Goal: Task Accomplishment & Management: Manage account settings

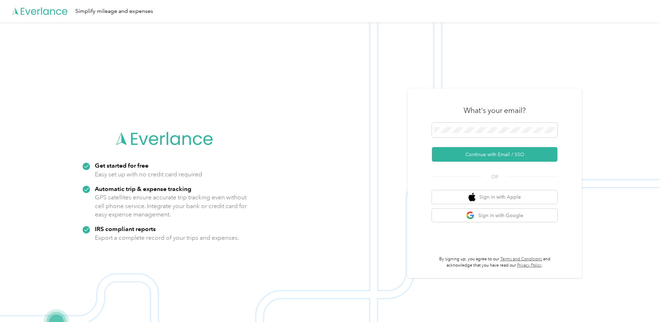
click at [504, 122] on div "What's your email?" at bounding box center [495, 110] width 126 height 24
click at [485, 137] on span at bounding box center [495, 130] width 126 height 15
click at [493, 154] on button "Continue with Email / SSO" at bounding box center [495, 154] width 126 height 15
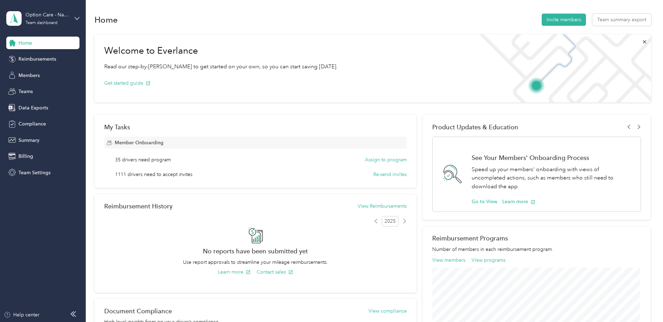
drag, startPoint x: 52, startPoint y: 60, endPoint x: 58, endPoint y: 50, distance: 12.4
click at [51, 60] on span "Reimbursements" at bounding box center [37, 58] width 38 height 7
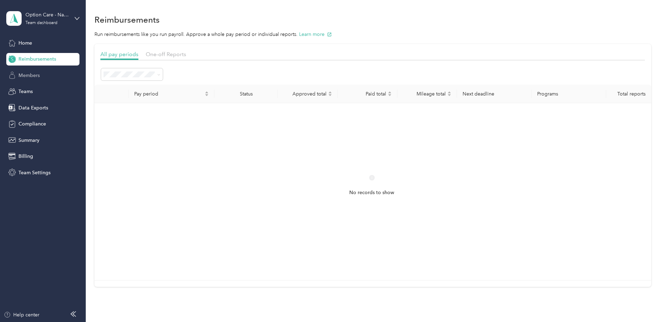
click at [27, 74] on span "Members" at bounding box center [28, 75] width 21 height 7
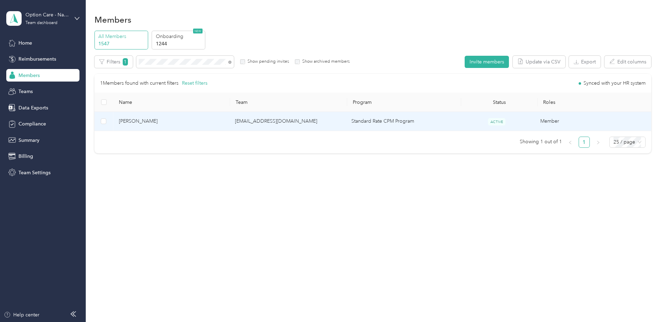
click at [200, 123] on span "[PERSON_NAME]" at bounding box center [171, 122] width 105 height 8
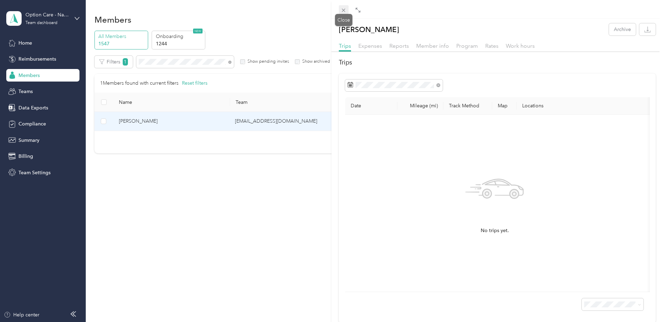
click at [341, 10] on icon at bounding box center [344, 10] width 6 height 6
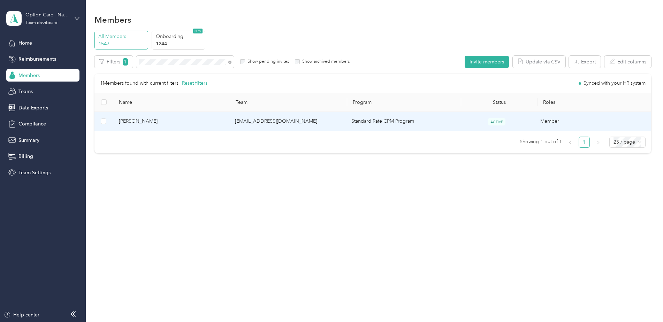
click at [229, 121] on td "[PERSON_NAME]" at bounding box center [171, 121] width 117 height 19
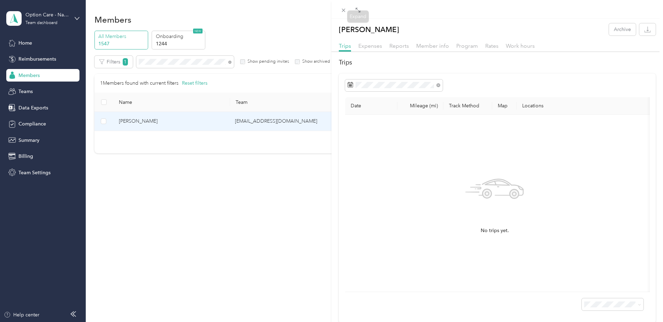
click at [337, 6] on div at bounding box center [498, 9] width 332 height 18
click at [341, 9] on icon at bounding box center [344, 10] width 6 height 6
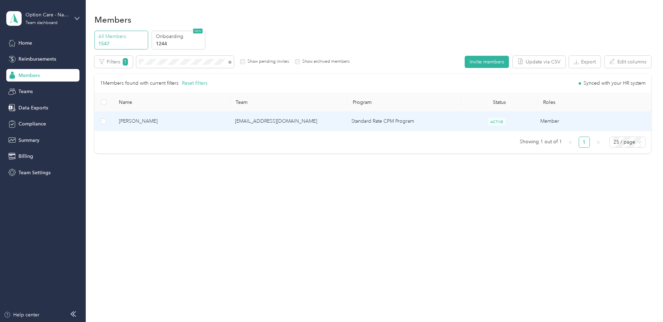
click at [199, 126] on td "[PERSON_NAME]" at bounding box center [171, 121] width 117 height 19
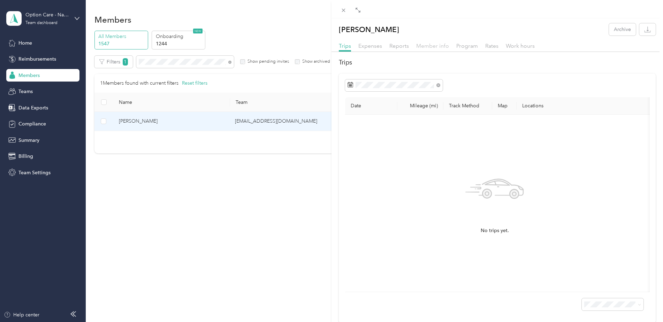
click at [422, 45] on span "Member info" at bounding box center [432, 46] width 33 height 7
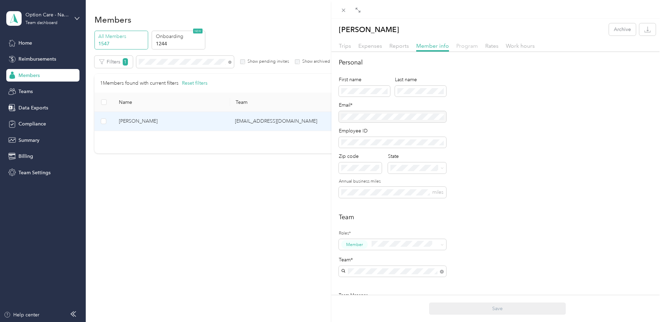
click at [462, 45] on span "Program" at bounding box center [468, 46] width 22 height 7
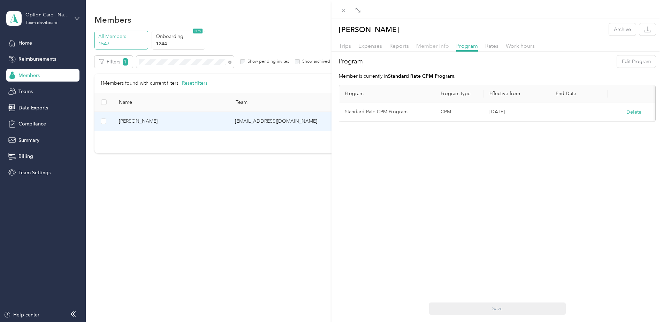
click at [430, 47] on span "Member info" at bounding box center [432, 46] width 33 height 7
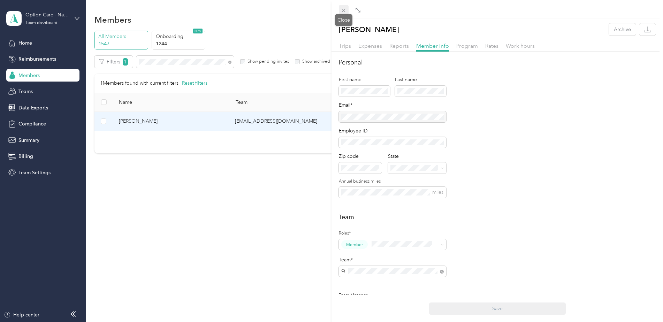
click at [345, 9] on icon at bounding box center [344, 10] width 6 height 6
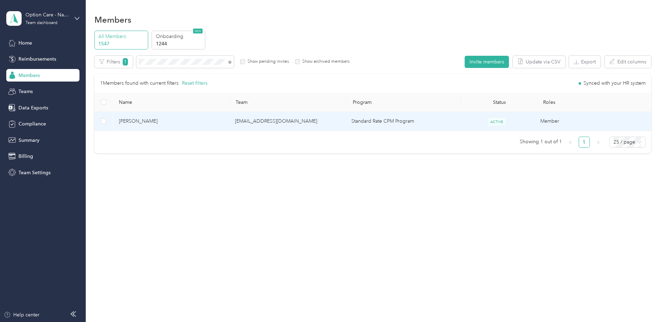
click at [466, 120] on td "ACTIVE" at bounding box center [497, 121] width 76 height 19
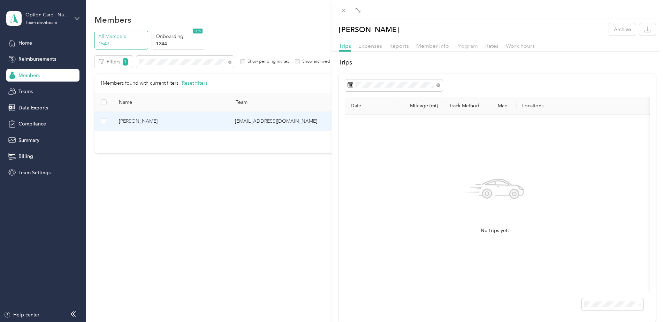
click at [464, 44] on span "Program" at bounding box center [468, 46] width 22 height 7
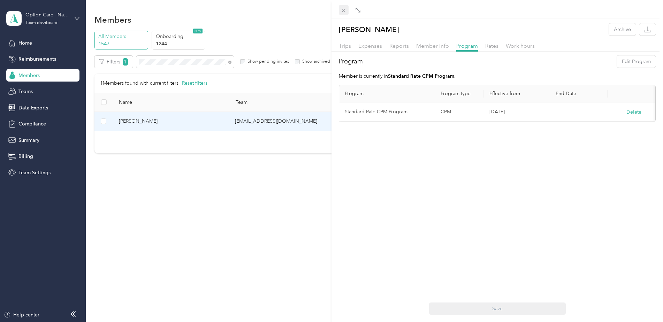
click at [345, 10] on icon at bounding box center [343, 10] width 3 height 3
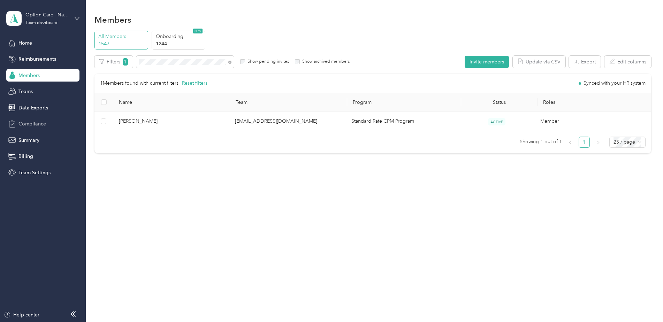
click at [28, 126] on span "Compliance" at bounding box center [32, 123] width 28 height 7
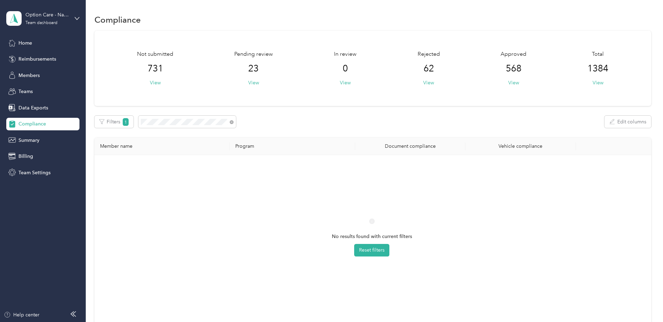
click at [236, 245] on div "No results found with current filters Reset filters" at bounding box center [372, 244] width 544 height 166
click at [286, 239] on div "No results found with current filters Reset filters" at bounding box center [372, 244] width 544 height 166
click at [127, 107] on div "Not submitted 731 View Pending review 23 View In review 0 View Rejected 62 View…" at bounding box center [373, 182] width 557 height 302
click at [217, 125] on span at bounding box center [187, 122] width 98 height 12
click at [128, 125] on div "Filters 1 Edit columns" at bounding box center [373, 122] width 557 height 12
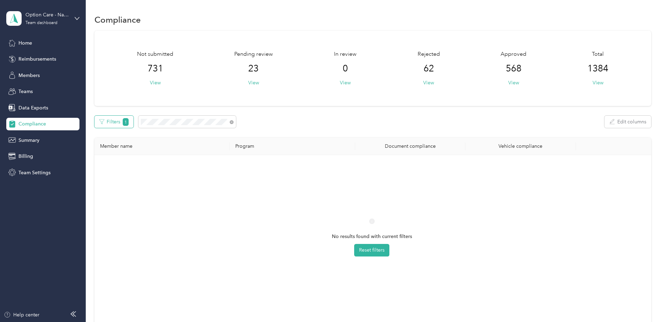
click at [106, 123] on button "Filters 1" at bounding box center [114, 122] width 39 height 12
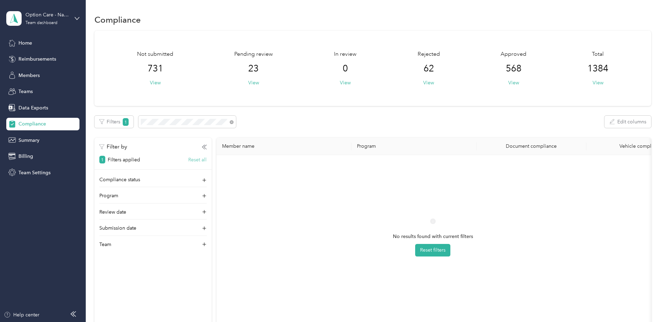
click at [198, 158] on button "Reset all" at bounding box center [197, 159] width 18 height 7
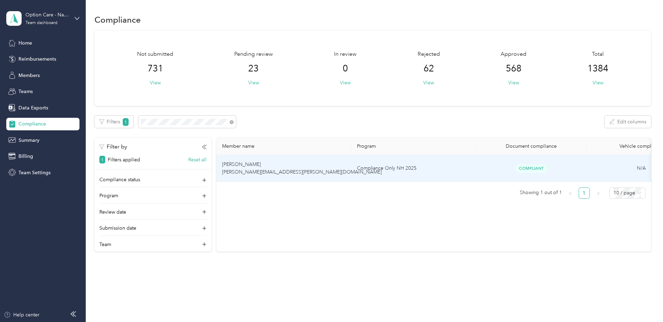
click at [330, 168] on td "[PERSON_NAME] [PERSON_NAME][EMAIL_ADDRESS][PERSON_NAME][DOMAIN_NAME]" at bounding box center [284, 168] width 135 height 27
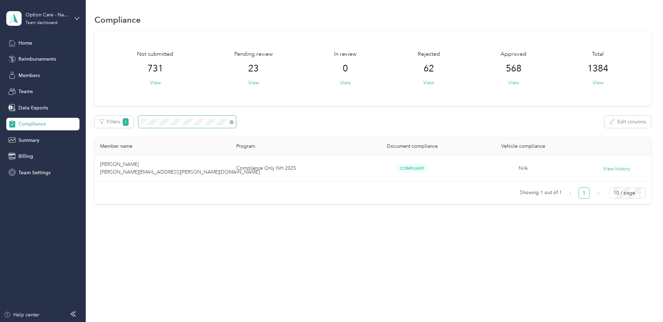
click at [138, 117] on div "Filters 1 Edit columns" at bounding box center [373, 122] width 557 height 12
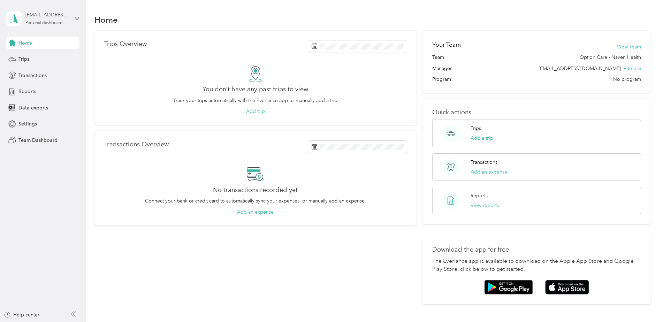
click at [57, 17] on div "[EMAIL_ADDRESS][DOMAIN_NAME]" at bounding box center [47, 14] width 44 height 7
click at [51, 54] on div "Team dashboard" at bounding box center [79, 57] width 137 height 12
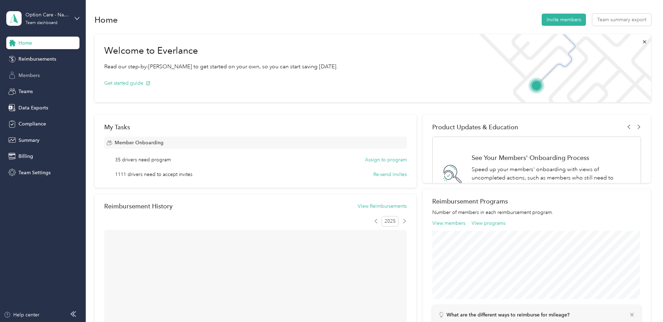
click at [40, 76] on span "Members" at bounding box center [28, 75] width 21 height 7
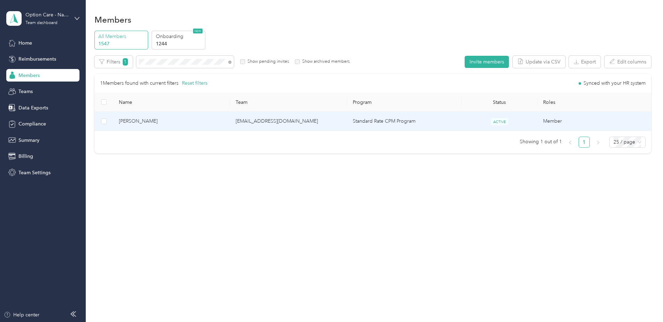
click at [206, 123] on span "[PERSON_NAME]" at bounding box center [172, 122] width 106 height 8
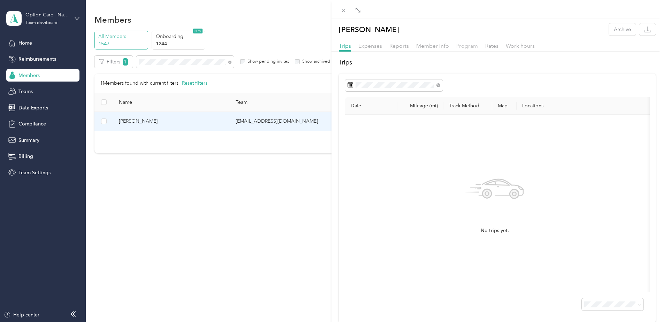
click at [463, 46] on span "Program" at bounding box center [468, 46] width 22 height 7
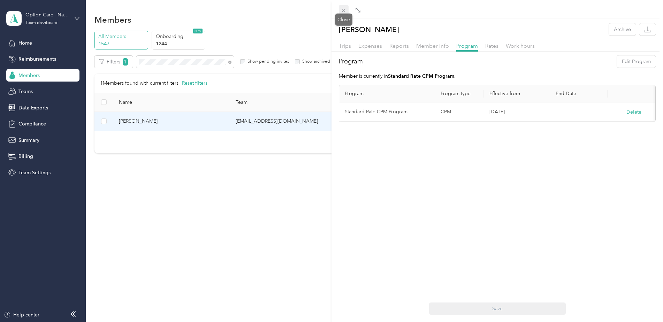
click at [344, 11] on icon at bounding box center [344, 10] width 6 height 6
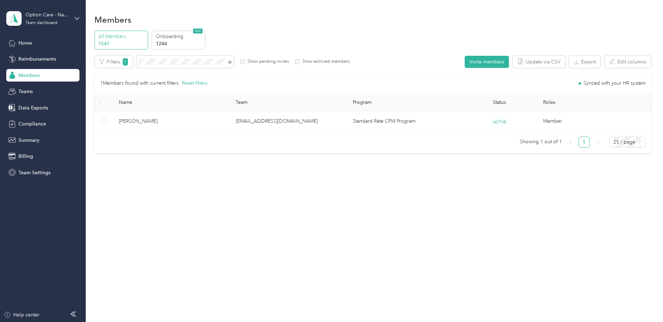
click at [239, 60] on div "Filters 1 Show pending invites Show archived members" at bounding box center [223, 62] width 256 height 12
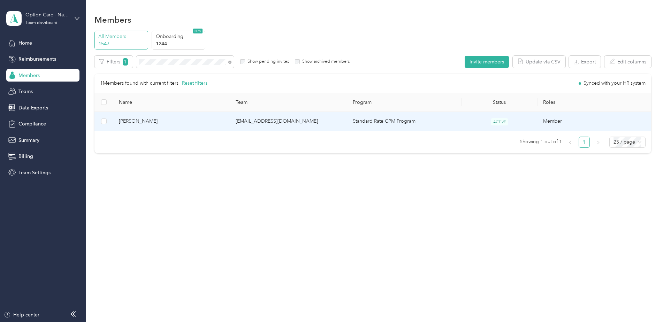
click at [329, 122] on td "[EMAIL_ADDRESS][DOMAIN_NAME]" at bounding box center [288, 121] width 117 height 19
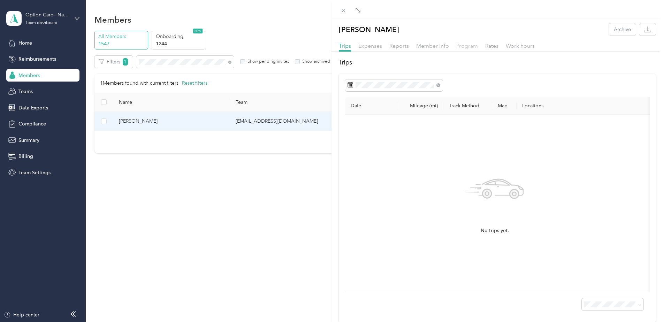
click at [470, 47] on span "Program" at bounding box center [468, 46] width 22 height 7
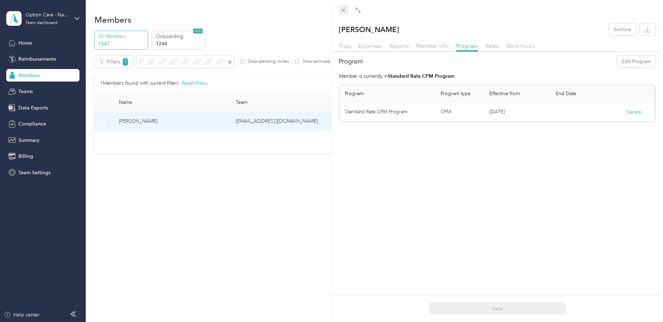
click at [343, 11] on icon at bounding box center [343, 10] width 3 height 3
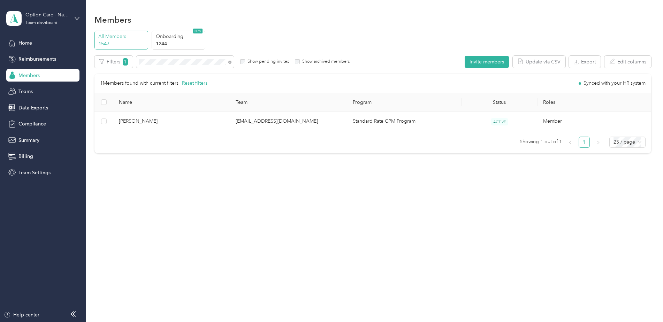
click at [188, 206] on div "Members All Members 1547 Onboarding 1244 NEW Edit role Edit team Edit program E…" at bounding box center [373, 161] width 574 height 322
click at [184, 38] on p "Onboarding" at bounding box center [179, 36] width 47 height 7
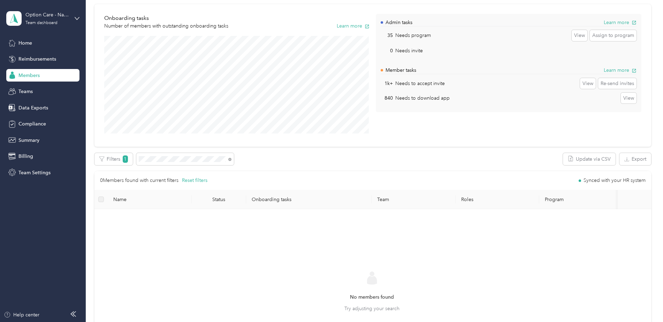
scroll to position [35, 0]
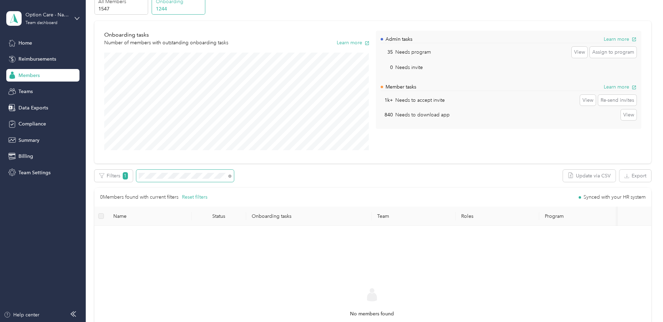
click at [227, 176] on span at bounding box center [229, 175] width 6 height 7
click at [228, 177] on span at bounding box center [229, 175] width 6 height 7
click at [230, 176] on icon at bounding box center [230, 175] width 1 height 1
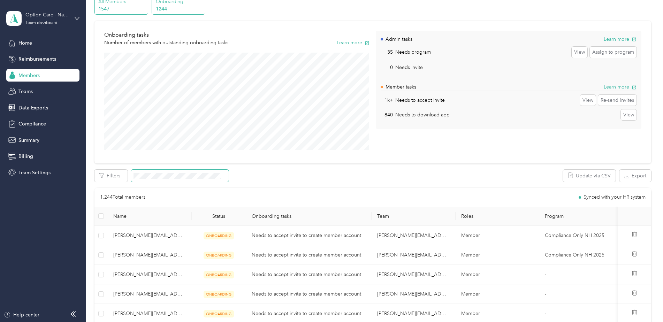
click at [117, 2] on p "All Members" at bounding box center [121, 1] width 47 height 7
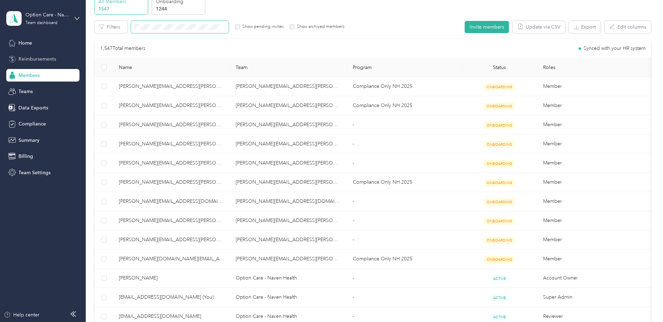
click at [52, 58] on span "Reimbursements" at bounding box center [37, 58] width 38 height 7
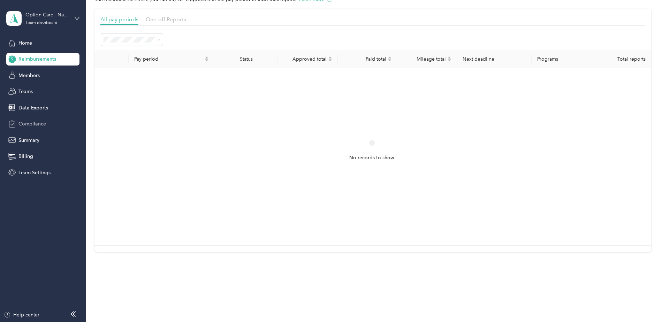
click at [37, 125] on span "Compliance" at bounding box center [32, 123] width 28 height 7
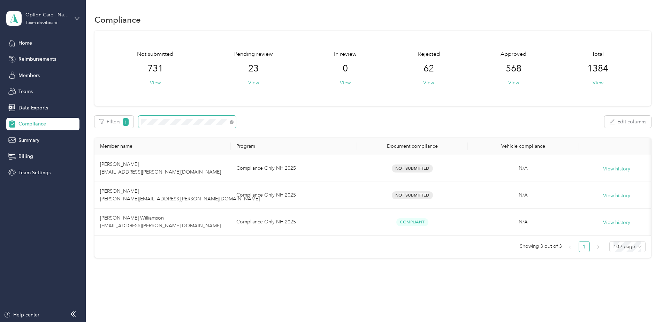
click at [136, 121] on div "Filters 1 Edit columns" at bounding box center [373, 122] width 557 height 12
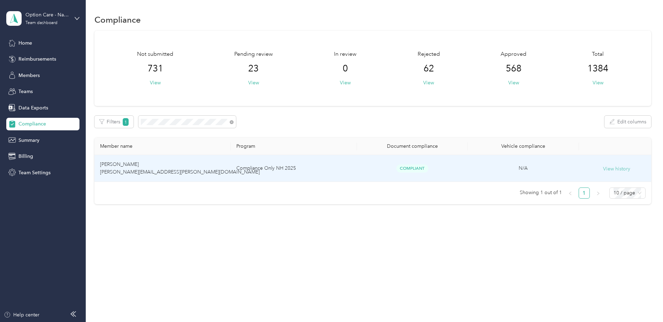
click at [621, 169] on button "View history" at bounding box center [616, 169] width 27 height 8
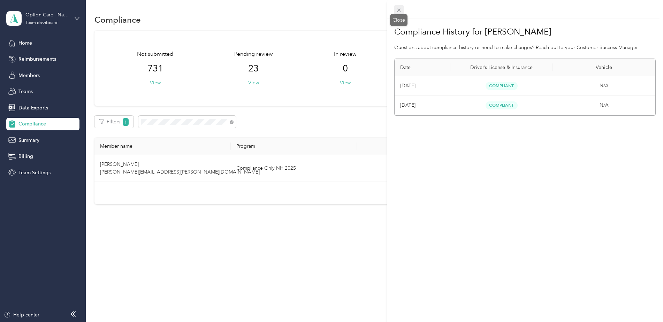
click at [399, 6] on span at bounding box center [400, 10] width 10 height 10
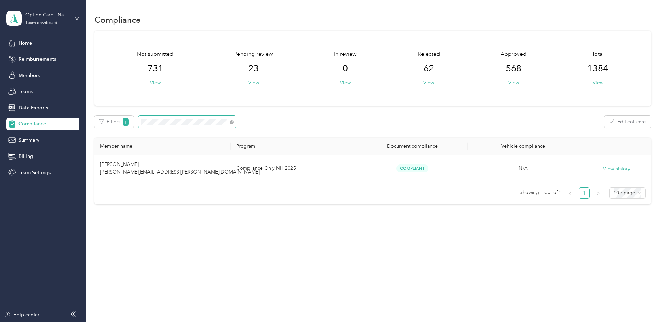
click at [139, 117] on span at bounding box center [187, 122] width 98 height 12
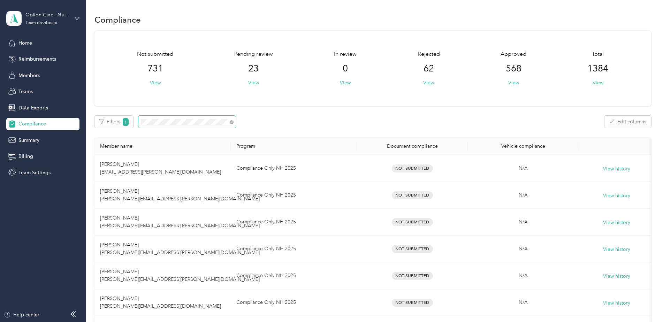
click at [140, 120] on span at bounding box center [187, 122] width 98 height 12
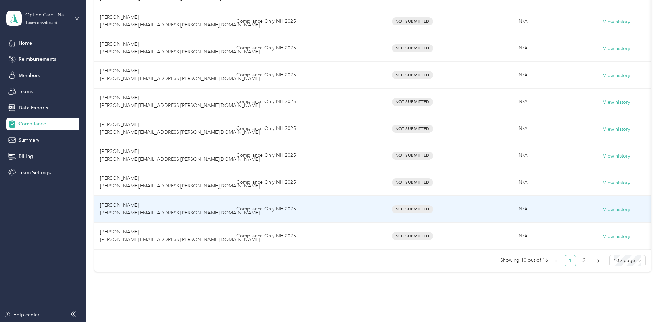
scroll to position [174, 0]
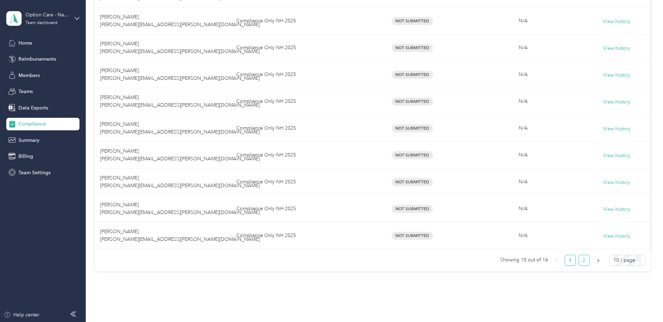
click at [586, 266] on link "2" at bounding box center [584, 260] width 10 height 10
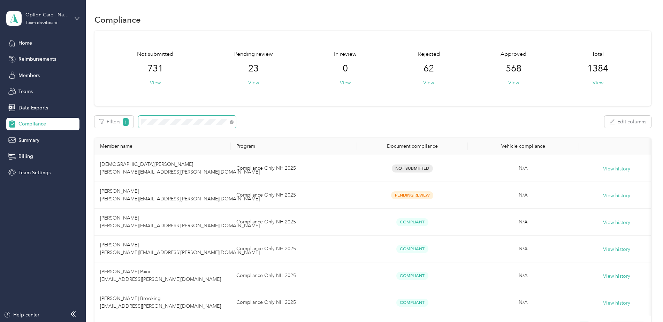
click at [135, 121] on div "Filters 1 Edit columns" at bounding box center [373, 122] width 557 height 12
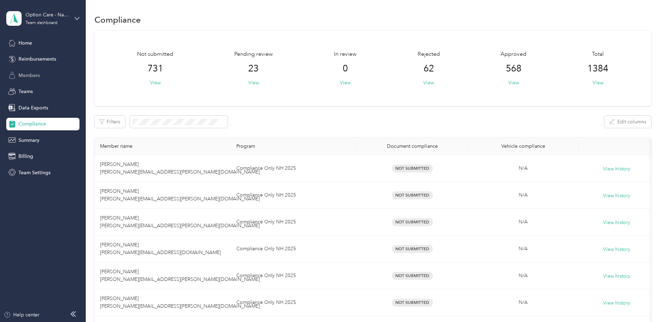
click at [32, 75] on span "Members" at bounding box center [28, 75] width 21 height 7
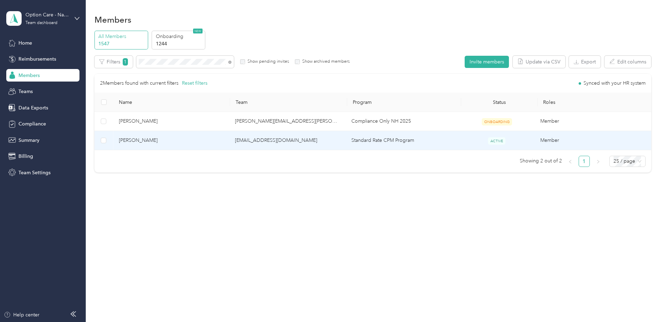
click at [414, 143] on td "Standard Rate CPM Program" at bounding box center [402, 140] width 113 height 19
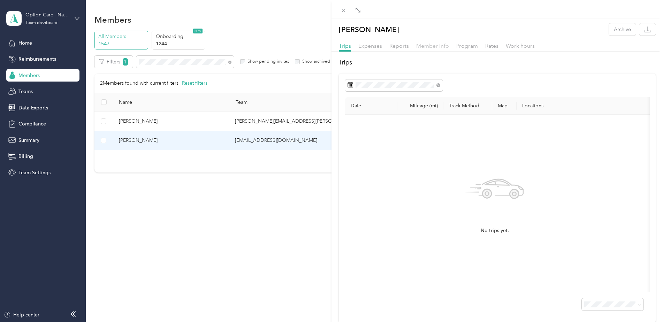
click at [435, 48] on span "Member info" at bounding box center [432, 46] width 33 height 7
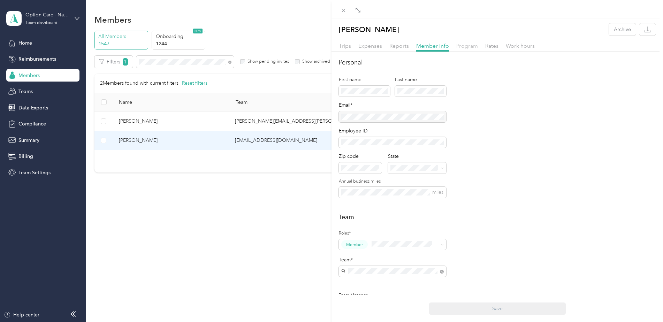
click at [460, 46] on span "Program" at bounding box center [468, 46] width 22 height 7
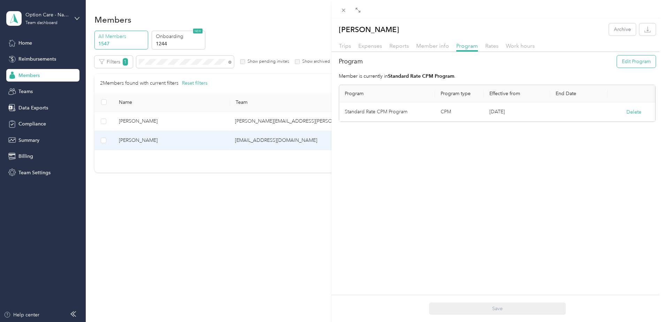
click at [631, 58] on button "Edit Program" at bounding box center [636, 61] width 39 height 12
click at [426, 118] on icon at bounding box center [426, 117] width 2 height 1
click at [521, 198] on div "[PERSON_NAME] Archive Trips Expenses Reports Member info Program Rates Work hou…" at bounding box center [498, 179] width 332 height 322
click at [23, 41] on div "[PERSON_NAME] Archive Trips Expenses Reports Member info Program Rates Work hou…" at bounding box center [331, 161] width 663 height 322
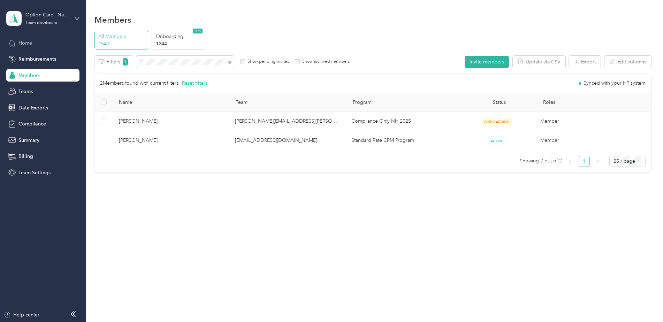
click at [24, 44] on span "Home" at bounding box center [25, 42] width 14 height 7
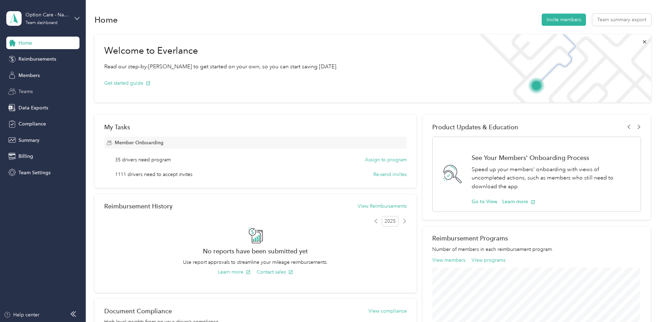
click at [28, 90] on span "Teams" at bounding box center [25, 91] width 14 height 7
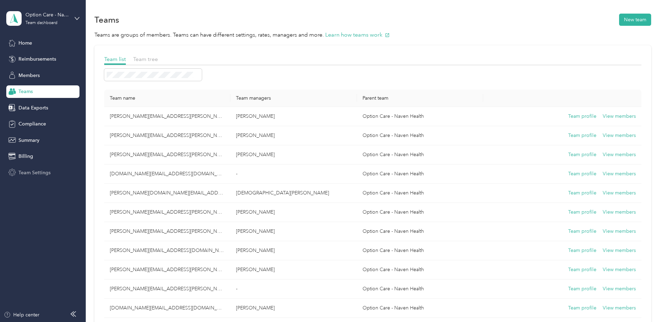
click at [40, 175] on span "Team Settings" at bounding box center [34, 172] width 32 height 7
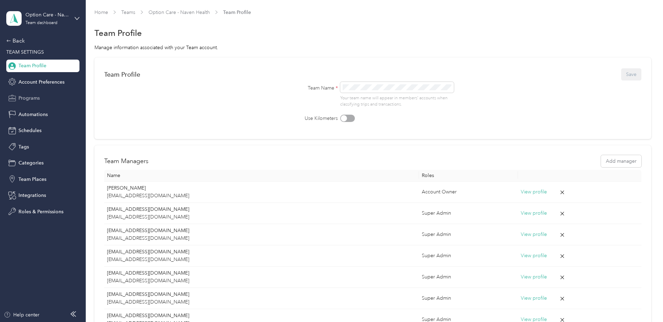
click at [34, 101] on span "Programs" at bounding box center [28, 98] width 21 height 7
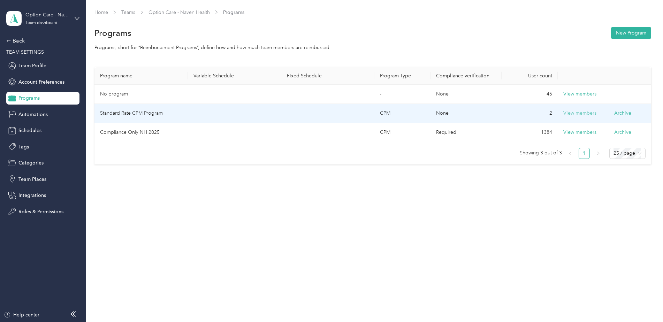
click at [586, 110] on button "View members" at bounding box center [580, 114] width 33 height 8
drag, startPoint x: 172, startPoint y: 114, endPoint x: 98, endPoint y: 112, distance: 74.0
click at [98, 112] on td "Standard Rate CPM Program" at bounding box center [142, 113] width 94 height 19
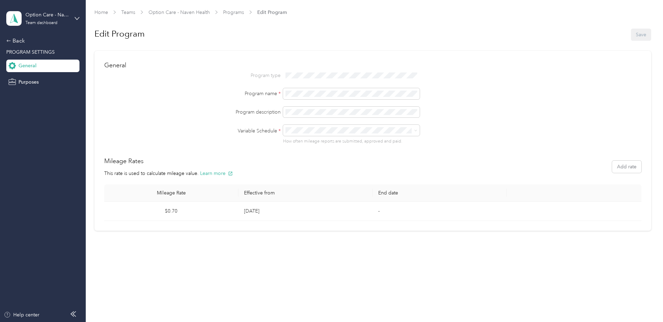
drag, startPoint x: 107, startPoint y: 113, endPoint x: 130, endPoint y: 89, distance: 33.6
click at [130, 89] on div "Program name *" at bounding box center [373, 93] width 538 height 11
click at [278, 98] on div "Program name *" at bounding box center [373, 93] width 538 height 11
click at [223, 263] on div "Home Teams Option Care - Naven Health Programs Edit Program Edit Program Save G…" at bounding box center [373, 161] width 574 height 322
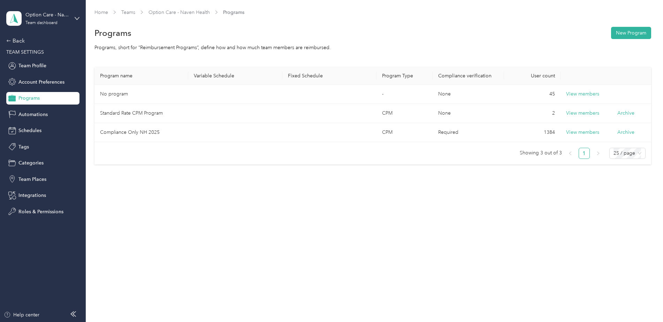
click at [181, 239] on div "Home Teams Option Care - Naven Health Programs Programs New Program Programs, s…" at bounding box center [373, 161] width 574 height 322
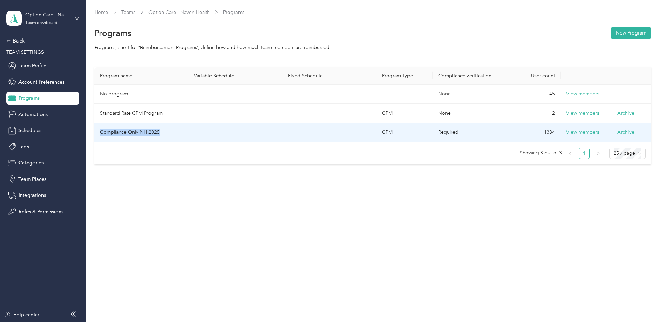
drag, startPoint x: 175, startPoint y: 135, endPoint x: 102, endPoint y: 133, distance: 73.6
click at [102, 133] on td "Compliance Only NH 2025" at bounding box center [142, 132] width 94 height 19
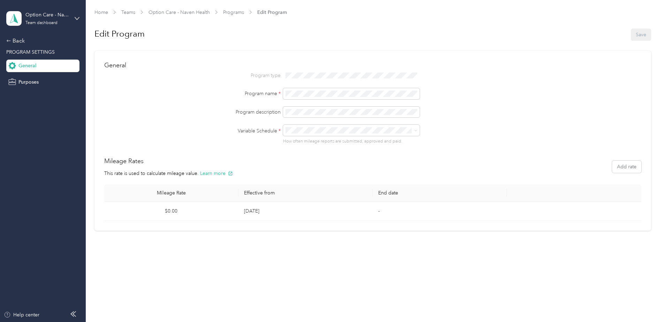
drag, startPoint x: 109, startPoint y: 132, endPoint x: 129, endPoint y: 98, distance: 39.3
click at [129, 98] on div "Program name *" at bounding box center [373, 93] width 538 height 11
click at [286, 93] on span at bounding box center [351, 93] width 137 height 11
click at [12, 40] on div "Back" at bounding box center [41, 41] width 70 height 8
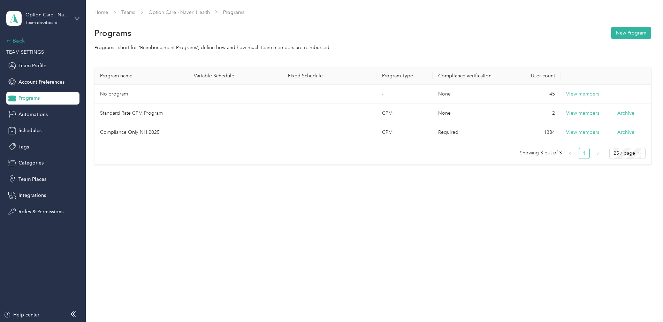
click at [17, 44] on div "Back" at bounding box center [41, 41] width 70 height 8
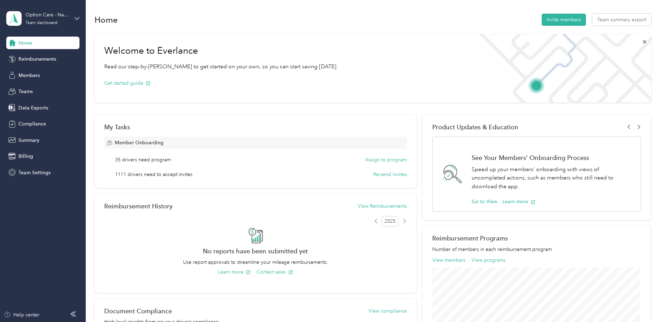
click at [20, 45] on span "Home" at bounding box center [25, 42] width 14 height 7
click at [32, 75] on span "Members" at bounding box center [28, 75] width 21 height 7
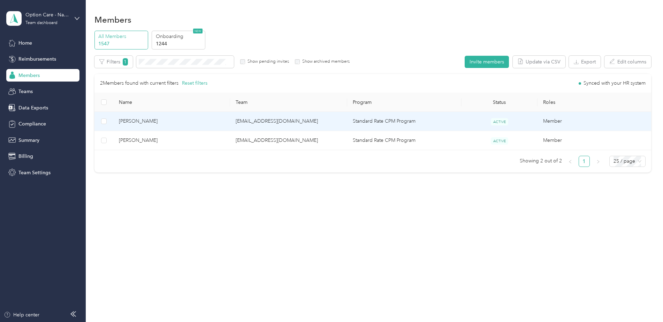
click at [203, 118] on span "[PERSON_NAME]" at bounding box center [172, 122] width 106 height 8
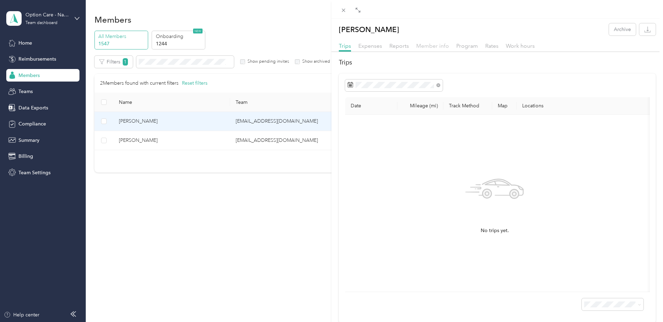
click at [426, 46] on span "Member info" at bounding box center [432, 46] width 33 height 7
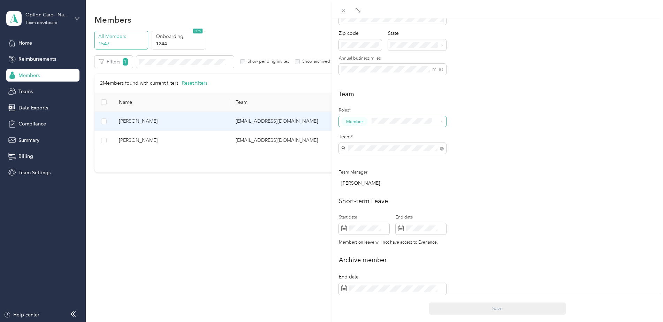
scroll to position [140, 0]
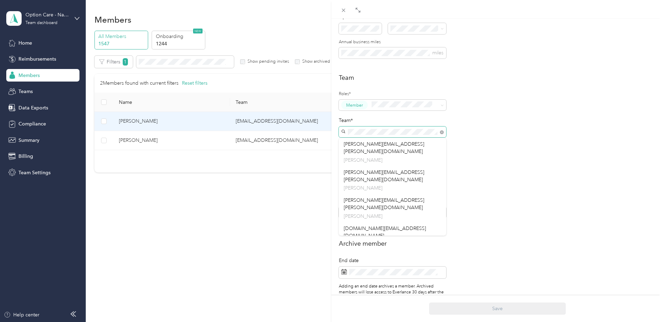
click at [338, 135] on div "Personal First name Last name Email* Employee ID Zip code State Annual business…" at bounding box center [498, 116] width 332 height 396
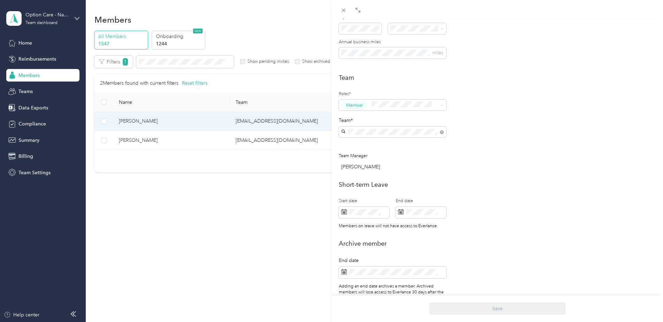
click at [513, 126] on div "Team Roles* Member Team* Team Manager [PERSON_NAME]" at bounding box center [497, 123] width 317 height 101
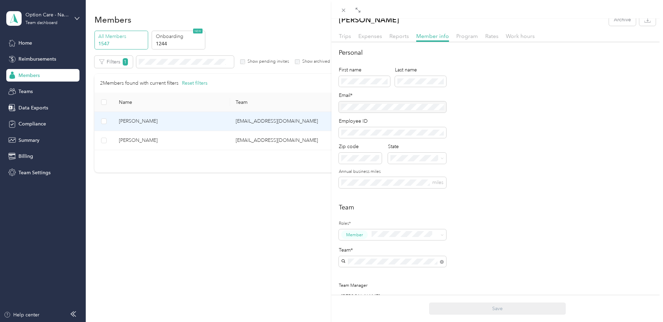
scroll to position [0, 0]
